Goal: Information Seeking & Learning: Find specific page/section

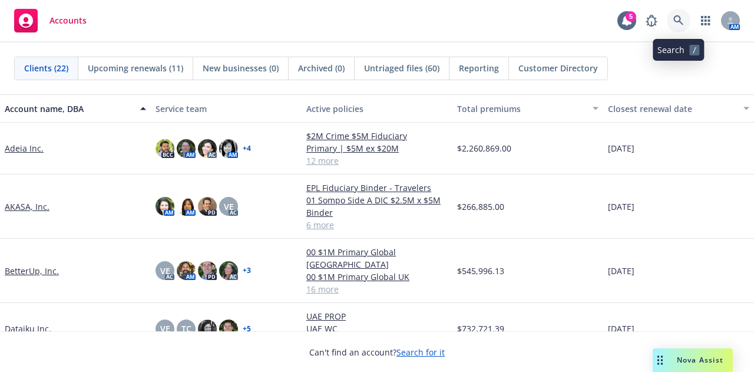
click at [686, 23] on link at bounding box center [679, 21] width 24 height 24
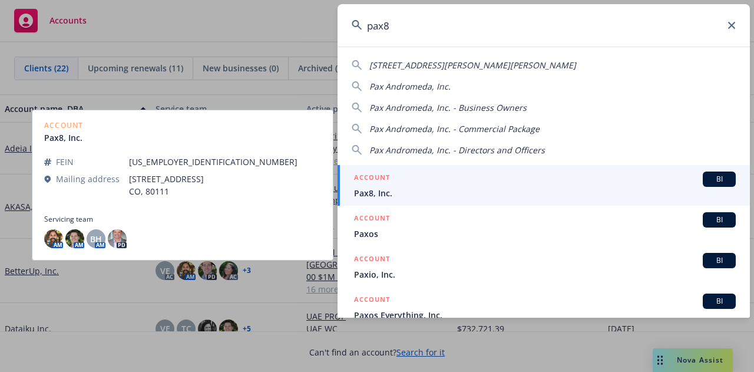
type input "pax8"
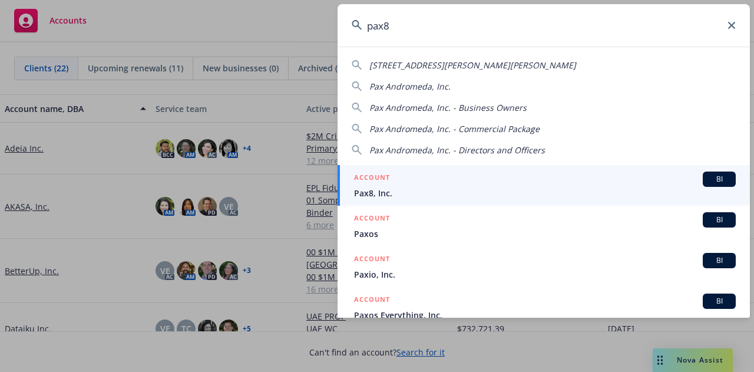
click at [438, 176] on div "ACCOUNT BI" at bounding box center [545, 178] width 382 height 15
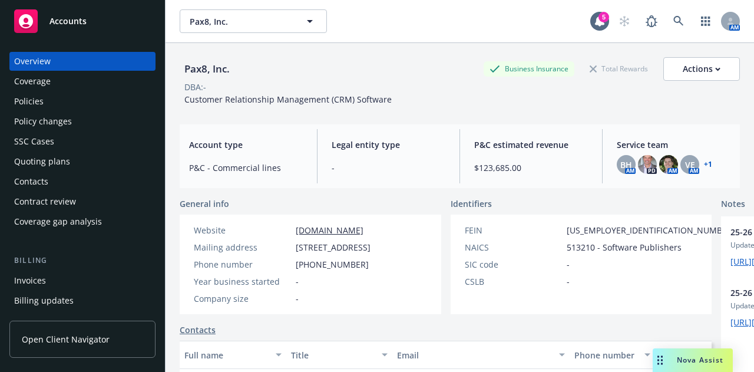
click at [122, 282] on div "Invoices" at bounding box center [82, 280] width 137 height 19
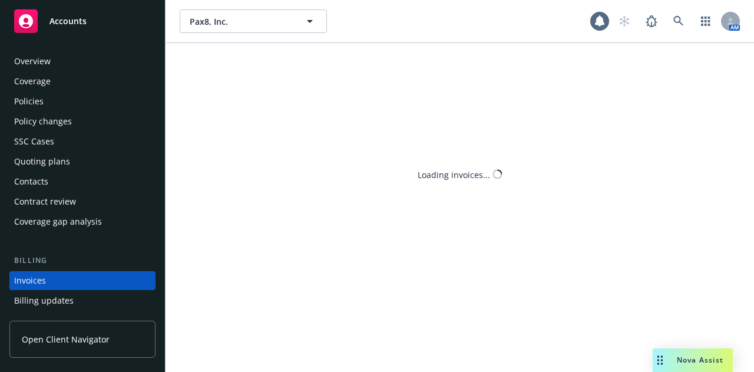
scroll to position [75, 0]
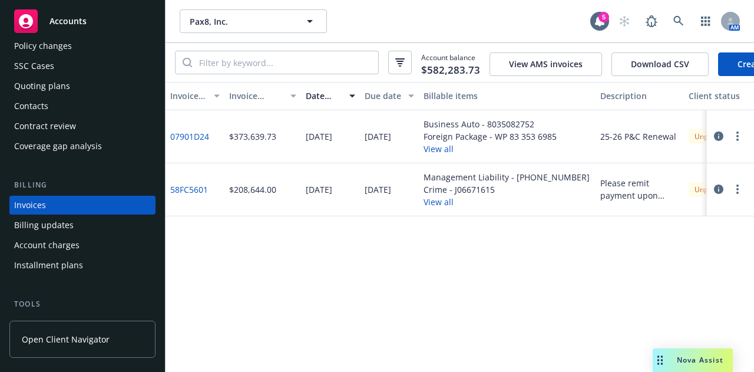
click at [716, 141] on icon "button" at bounding box center [718, 135] width 9 height 9
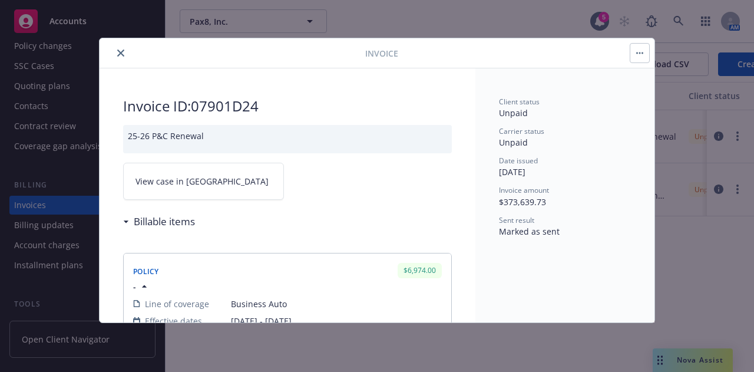
click at [172, 184] on span "View case in [GEOGRAPHIC_DATA]" at bounding box center [202, 181] width 133 height 12
click at [124, 50] on button "close" at bounding box center [121, 53] width 14 height 14
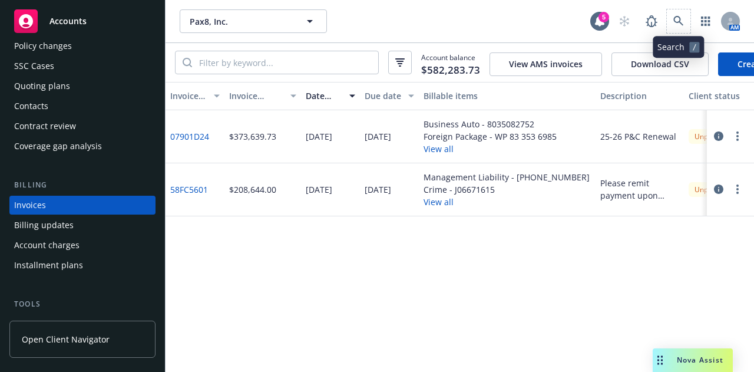
click at [671, 32] on span at bounding box center [679, 21] width 24 height 24
click at [683, 19] on icon at bounding box center [678, 21] width 11 height 11
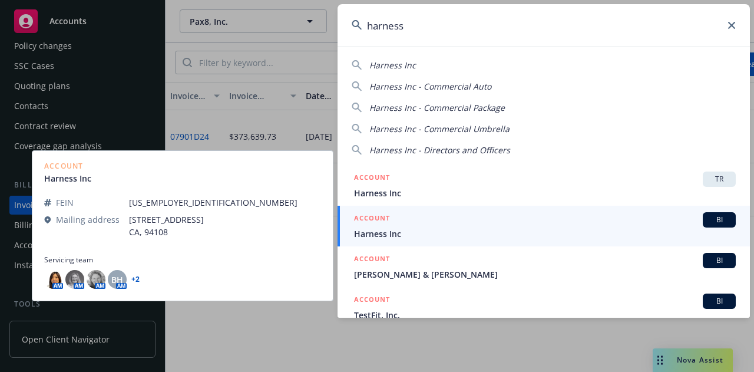
type input "harness"
click at [509, 232] on span "Harness Inc" at bounding box center [545, 233] width 382 height 12
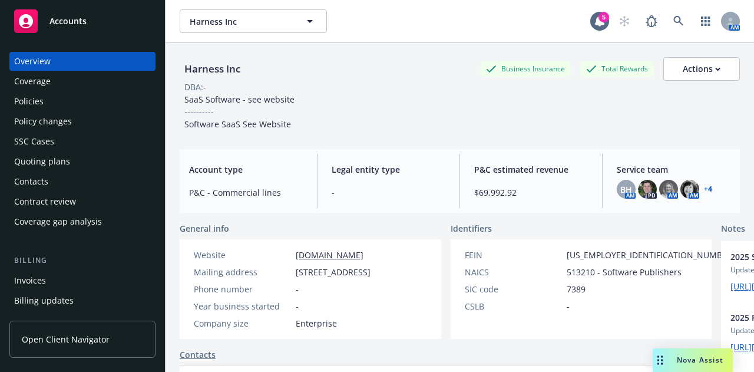
click at [133, 87] on div "Coverage" at bounding box center [82, 81] width 137 height 19
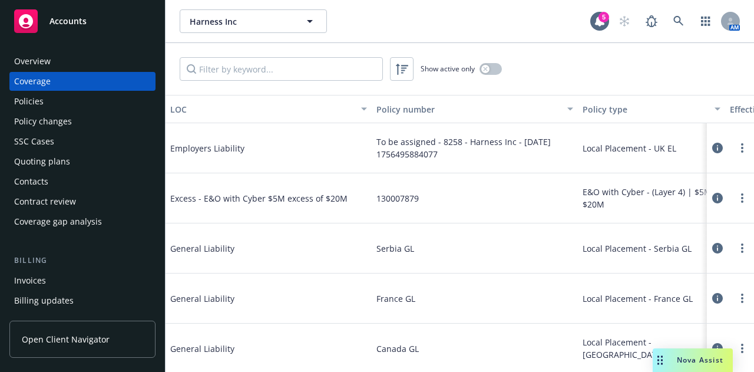
click at [93, 99] on div "Policies" at bounding box center [82, 101] width 137 height 19
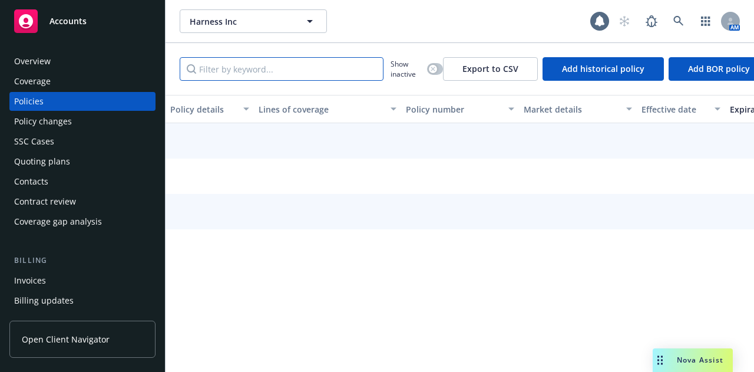
click at [296, 74] on input "Filter by keyword..." at bounding box center [282, 69] width 204 height 24
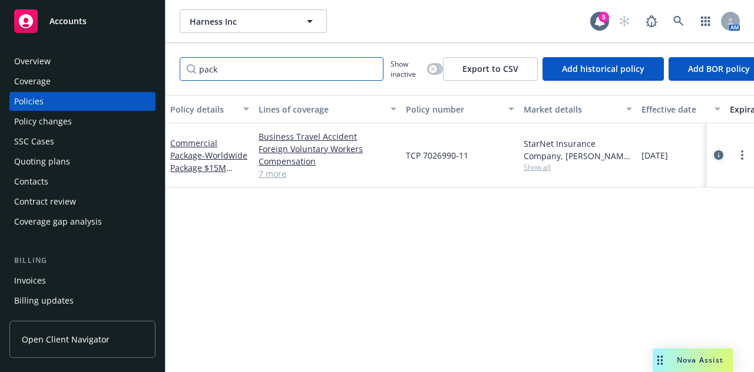
type input "pack"
click at [724, 156] on link "circleInformation" at bounding box center [719, 155] width 14 height 14
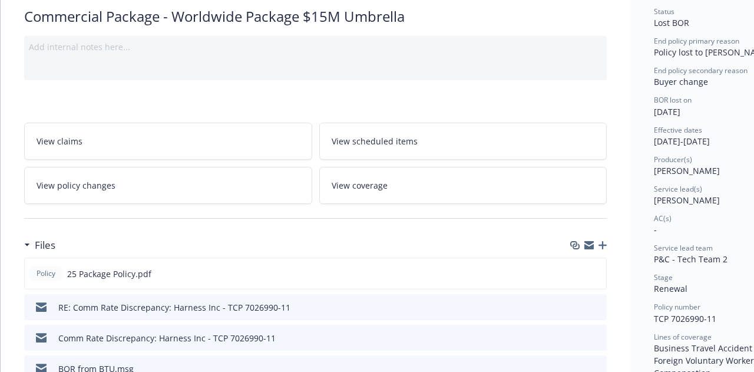
scroll to position [91, 0]
click at [185, 178] on link "View policy changes" at bounding box center [168, 184] width 288 height 37
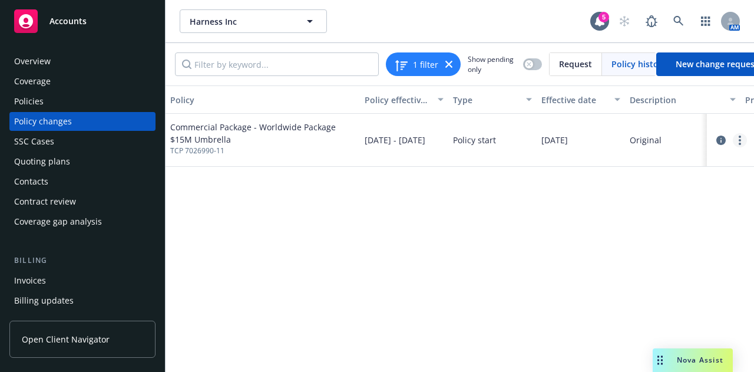
click at [735, 144] on link "more" at bounding box center [740, 140] width 14 height 14
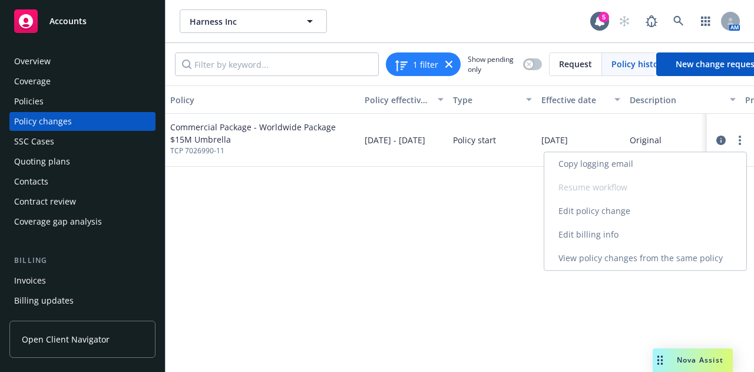
click at [643, 231] on link "Edit billing info" at bounding box center [645, 235] width 202 height 24
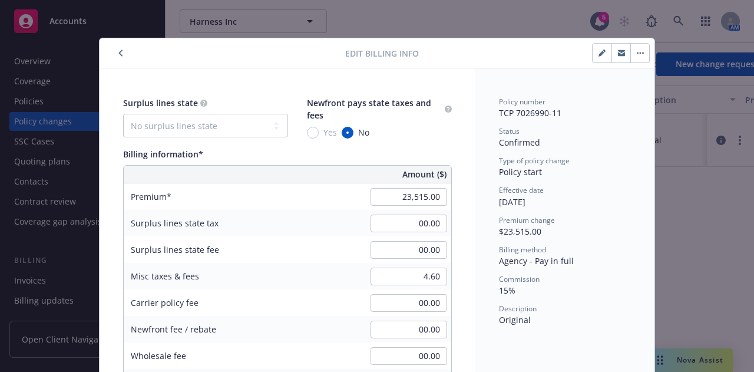
scroll to position [35, 0]
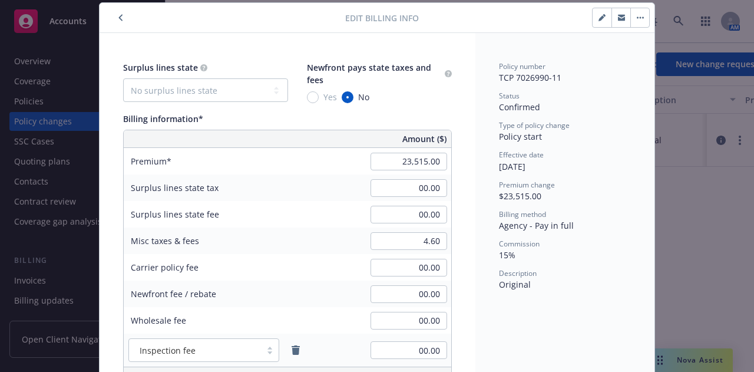
click at [118, 15] on icon "button" at bounding box center [120, 17] width 5 height 7
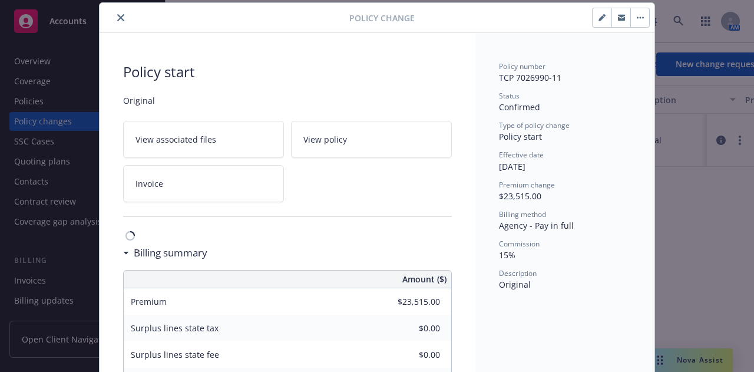
click at [117, 15] on icon "close" at bounding box center [120, 17] width 7 height 7
